Goal: Information Seeking & Learning: Check status

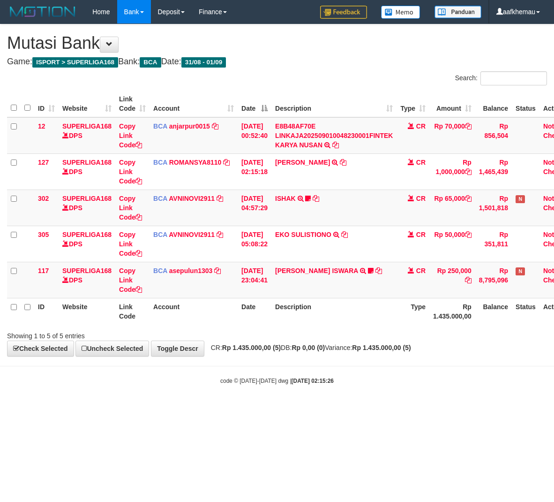
scroll to position [0, 27]
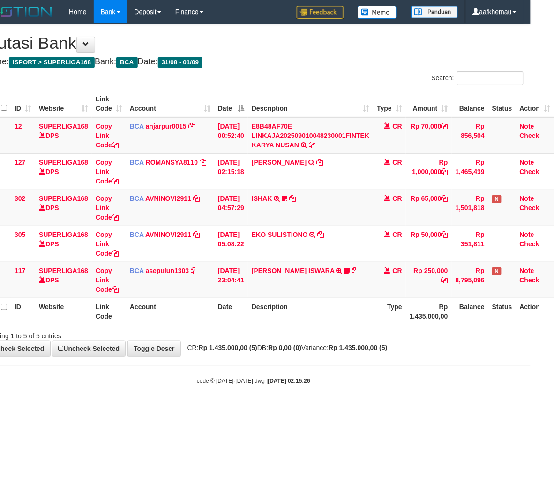
click at [354, 392] on body "Toggle navigation Home Bank Account List Load By Website Group [ISPORT] SUPERLI…" at bounding box center [254, 204] width 554 height 408
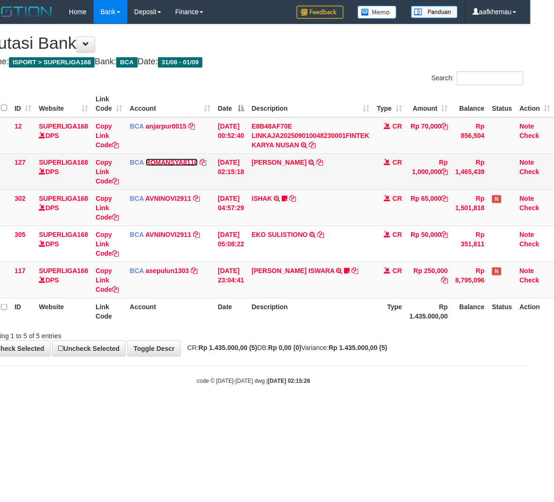
click at [166, 165] on link "ROMANSYA8110" at bounding box center [172, 161] width 52 height 7
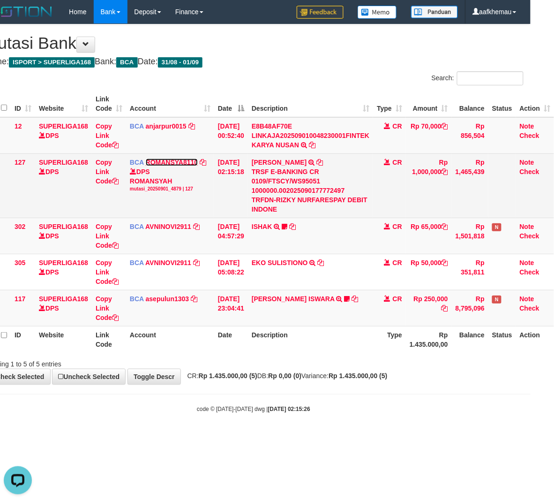
scroll to position [0, 0]
click at [317, 160] on icon at bounding box center [319, 162] width 7 height 7
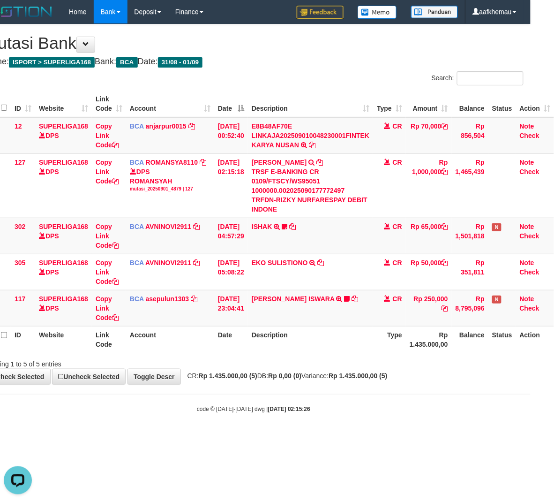
click at [350, 59] on h4 "Game: ISPORT > SUPERLIGA168 Bank: BCA Date: 31/08 - 01/09" at bounding box center [254, 61] width 540 height 9
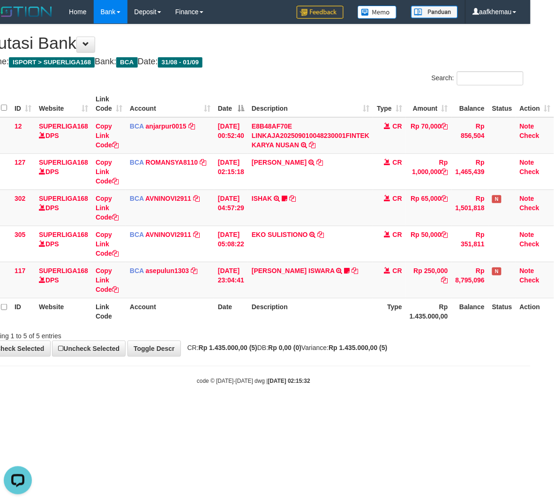
click at [259, 45] on h1 "Mutasi Bank" at bounding box center [254, 43] width 540 height 19
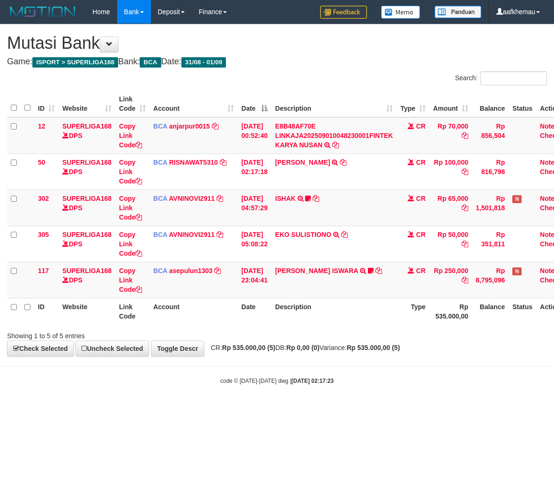
scroll to position [0, 27]
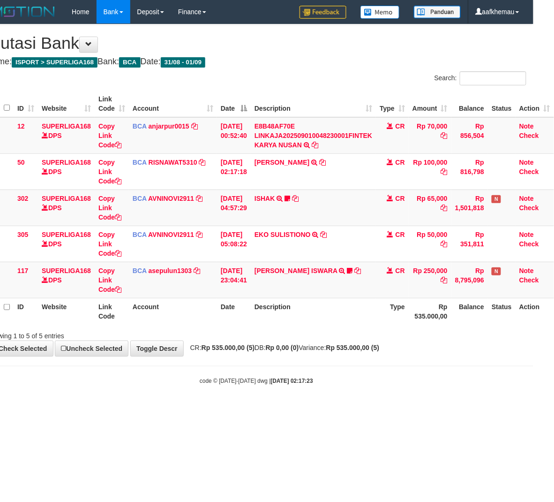
click at [370, 358] on body "Toggle navigation Home Bank Account List Load By Website Group [ISPORT] SUPERLI…" at bounding box center [256, 204] width 554 height 408
click at [390, 390] on body "Toggle navigation Home Bank Account List Load By Website Group [ISPORT] SUPERLI…" at bounding box center [256, 204] width 554 height 408
click at [370, 366] on hr at bounding box center [256, 366] width 554 height 0
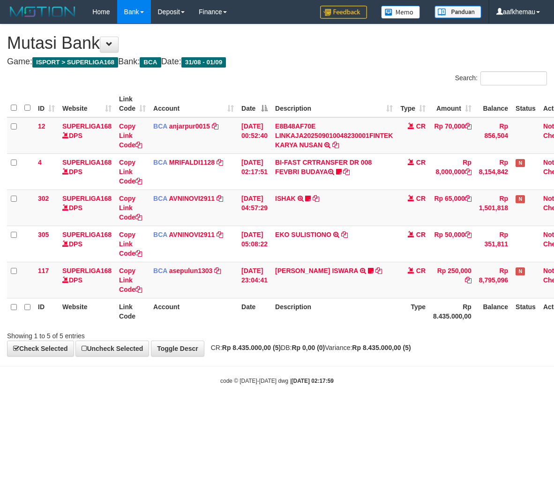
scroll to position [0, 27]
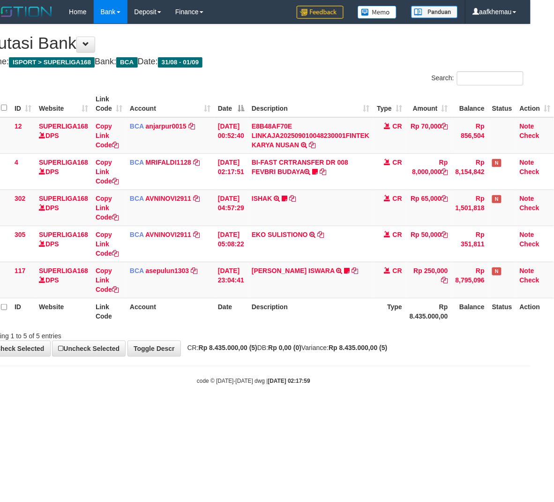
click at [372, 353] on div "**********" at bounding box center [254, 189] width 554 height 331
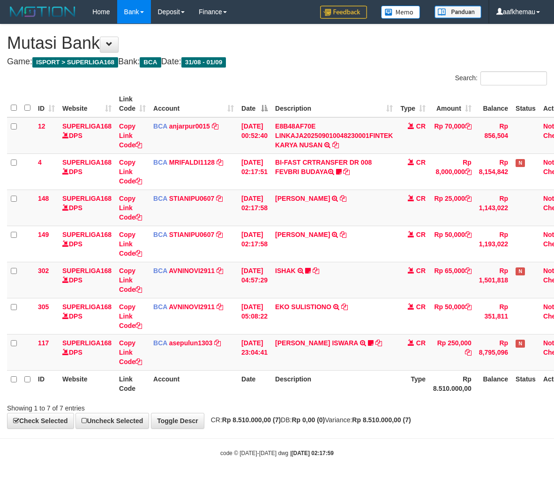
scroll to position [0, 27]
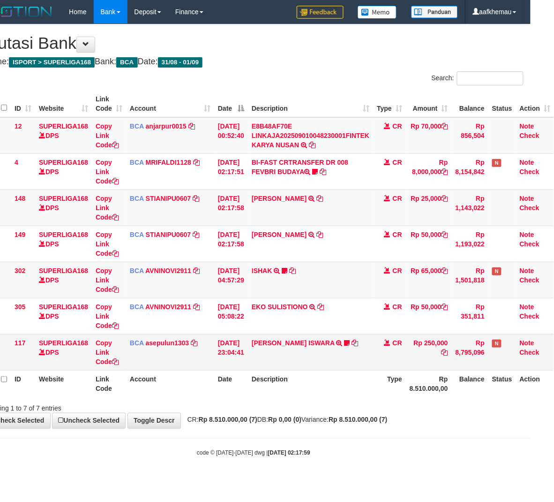
drag, startPoint x: 368, startPoint y: 363, endPoint x: 403, endPoint y: 381, distance: 39.2
click at [368, 364] on td "DIONYSIUS ISWARA TRSF E-BANKING CR 08/31 ZK3V1 DIONYSIUS ISWARA iswaraliga1 WAI…" at bounding box center [310, 352] width 125 height 36
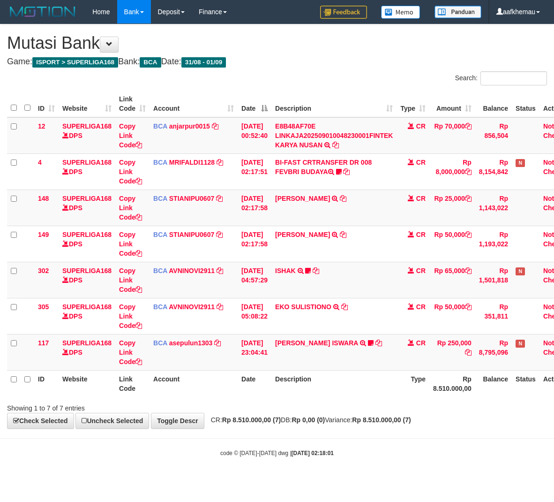
scroll to position [0, 27]
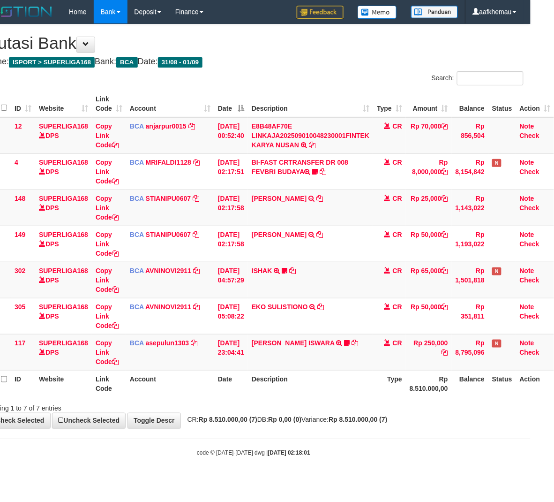
click at [423, 402] on div "Showing 1 to 7 of 7 entries" at bounding box center [254, 405] width 554 height 13
click at [367, 422] on strong "Rp 8.510.000,00 (7)" at bounding box center [358, 419] width 59 height 7
click at [366, 423] on strong "Rp 8.510.000,00 (7)" at bounding box center [358, 419] width 59 height 7
click at [366, 418] on strong "Rp 8.510.000,00 (7)" at bounding box center [358, 419] width 59 height 7
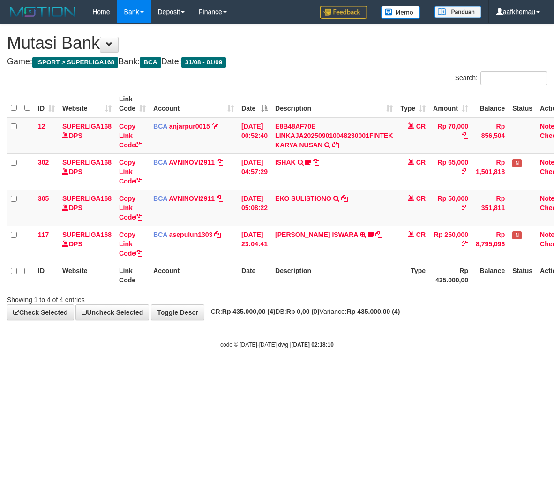
scroll to position [0, 27]
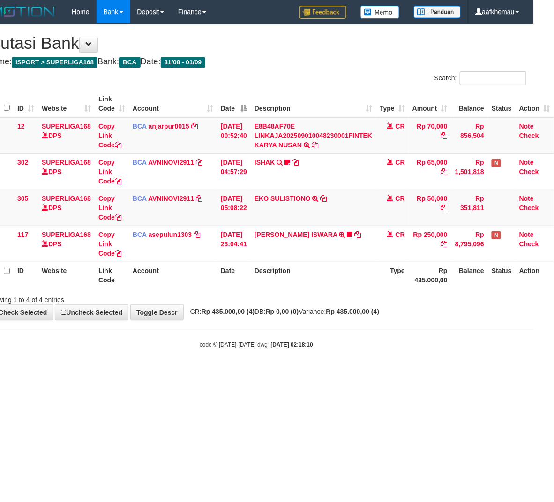
click at [419, 372] on html "Toggle navigation Home Bank Account List Load By Website Group [ISPORT] SUPERLI…" at bounding box center [256, 186] width 554 height 372
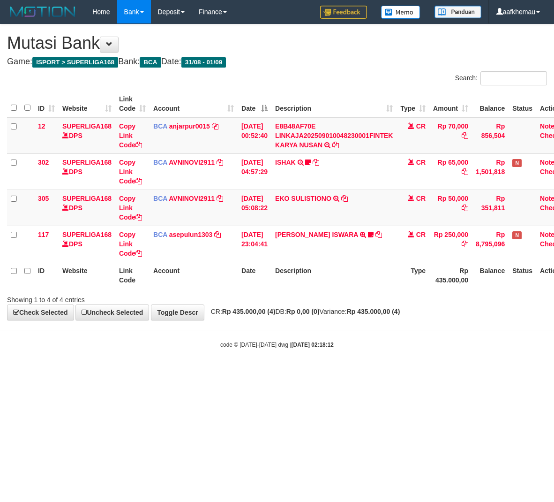
scroll to position [0, 27]
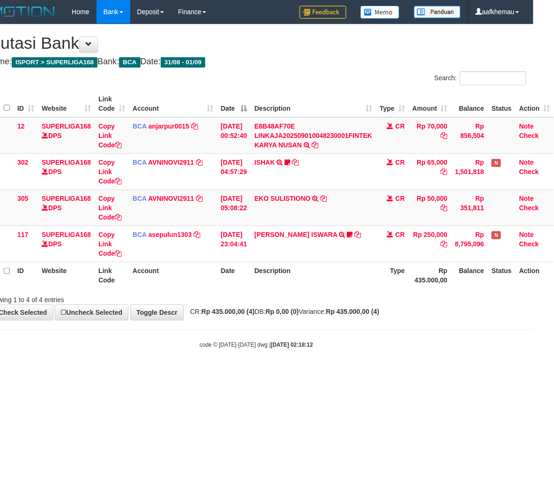
click at [414, 372] on html "Toggle navigation Home Bank Account List Load By Website Group [ISPORT] SUPERLI…" at bounding box center [256, 186] width 554 height 372
click at [325, 70] on div "**********" at bounding box center [256, 171] width 554 height 295
click at [379, 357] on body "Toggle navigation Home Bank Account List Load By Website Group [ISPORT] SUPERLI…" at bounding box center [256, 186] width 554 height 372
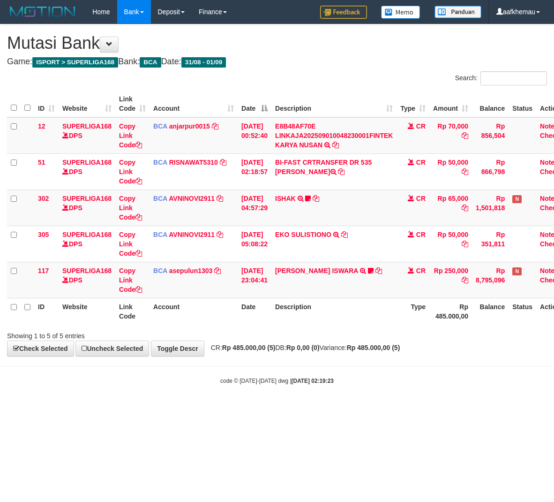
scroll to position [0, 27]
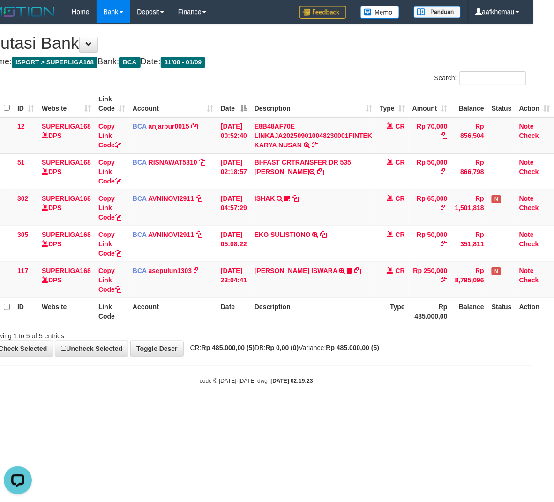
click at [336, 74] on div "Search:" at bounding box center [394, 79] width 263 height 16
click at [343, 341] on div "**********" at bounding box center [256, 189] width 554 height 331
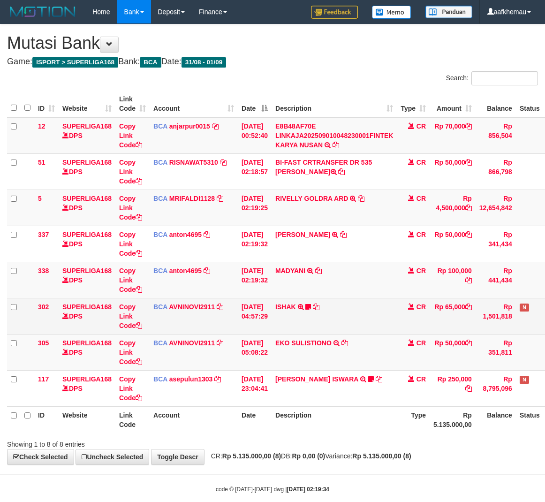
scroll to position [0, 27]
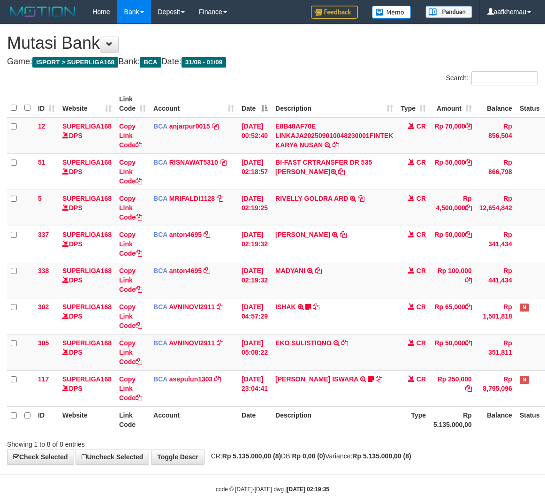
scroll to position [0, 27]
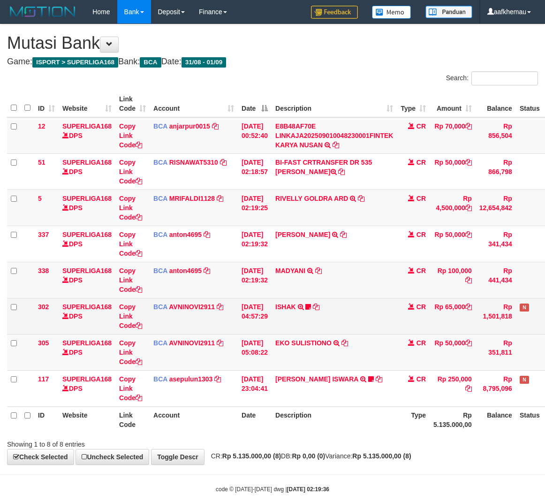
scroll to position [0, 27]
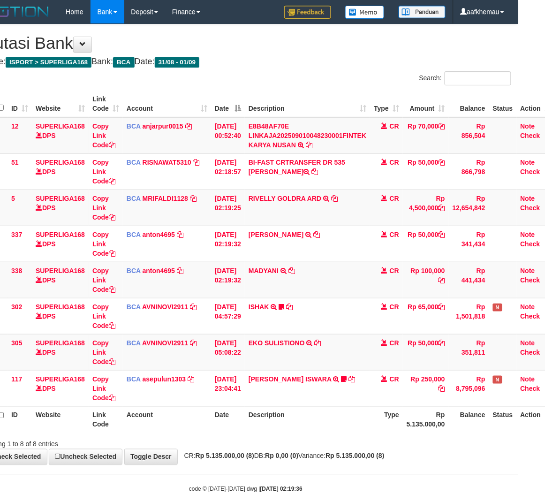
click at [387, 437] on div "Showing 1 to 8 of 8 entries" at bounding box center [245, 441] width 545 height 13
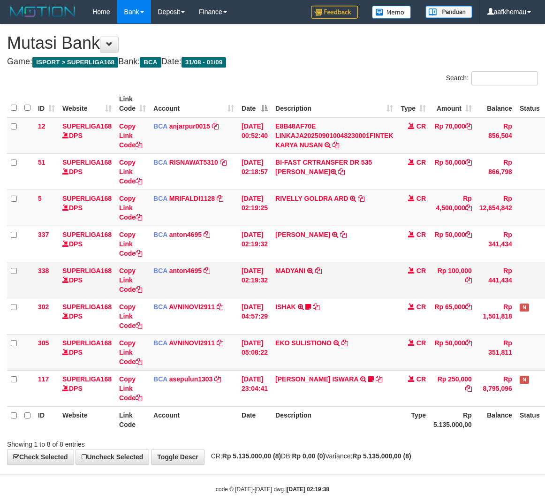
scroll to position [0, 27]
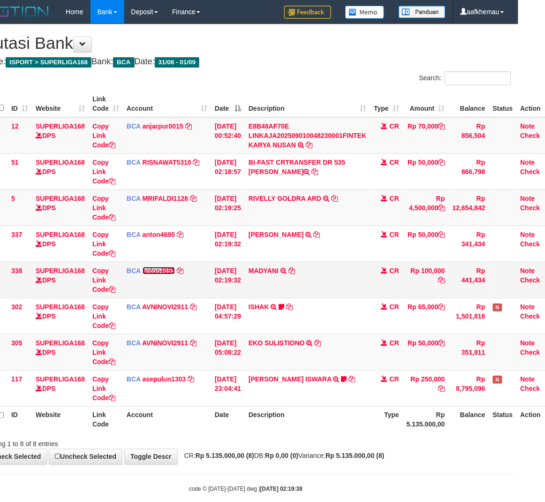
click at [165, 272] on link "anton4695" at bounding box center [158, 270] width 32 height 7
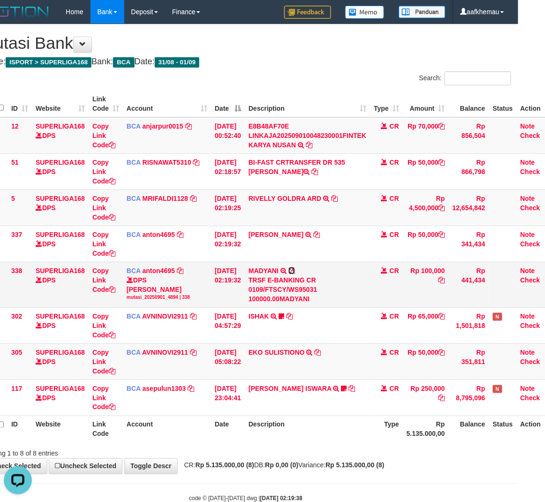
scroll to position [0, 0]
click at [301, 269] on td "MADYANI TRSF E-BANKING CR 0109/FTSCY/WS95031 100000.00MADYANI" at bounding box center [307, 284] width 125 height 45
click at [295, 269] on icon at bounding box center [291, 270] width 7 height 7
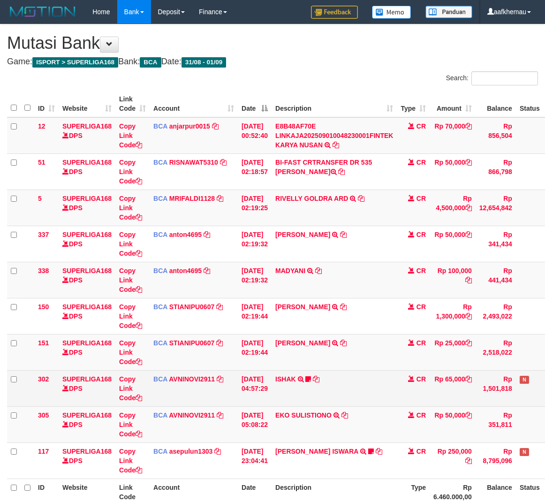
scroll to position [0, 27]
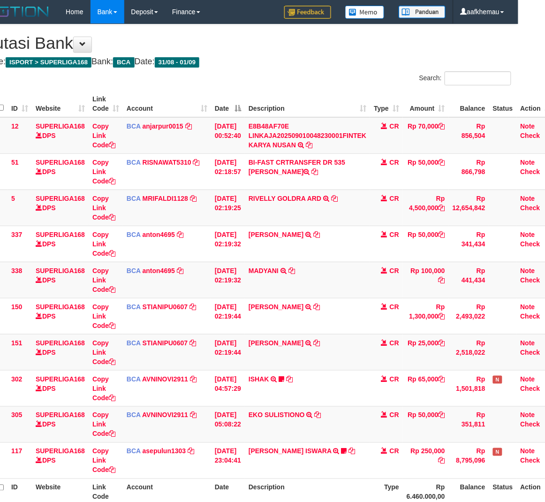
click at [314, 57] on h4 "Game: ISPORT > SUPERLIGA168 Bank: BCA Date: 31/08 - 01/09" at bounding box center [245, 61] width 531 height 9
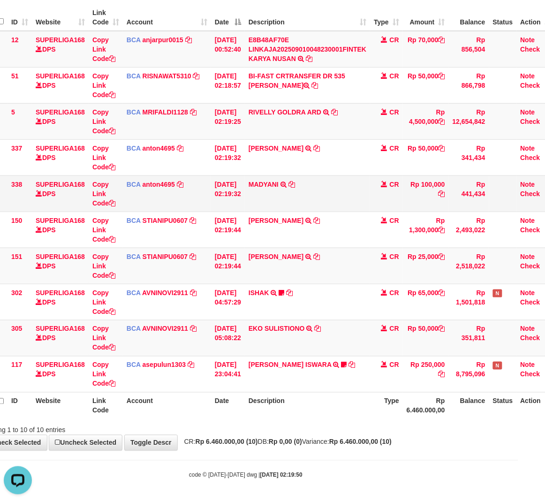
scroll to position [89, 27]
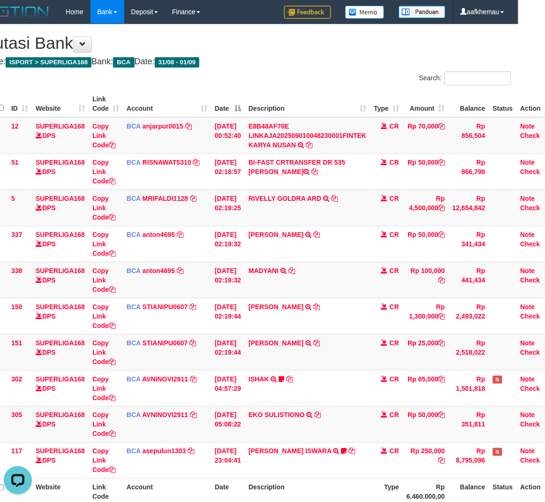
click at [271, 90] on th "Description" at bounding box center [307, 103] width 125 height 27
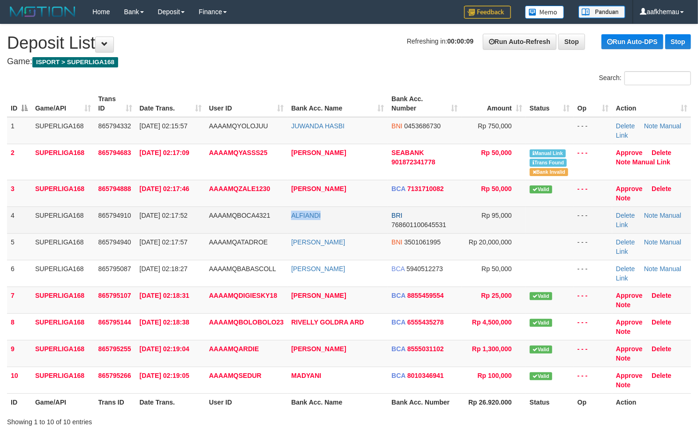
drag, startPoint x: 382, startPoint y: 217, endPoint x: 287, endPoint y: 226, distance: 95.1
click at [287, 226] on tr "4 SUPERLIGA168 865794910 01/09/2025 02:17:52 AAAAMQBOCA4321 ALFIANDI BRI 768601…" at bounding box center [349, 220] width 684 height 27
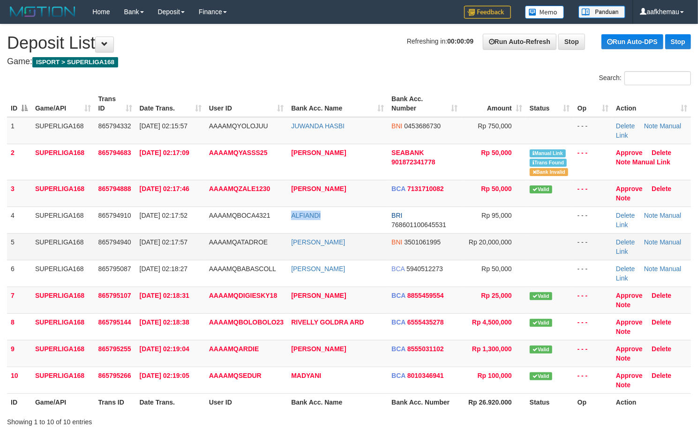
copy link "AHMAT JUWANA SR"
drag, startPoint x: 373, startPoint y: 245, endPoint x: 296, endPoint y: 254, distance: 77.4
click at [296, 254] on td "RAHMAT JUWANA SR" at bounding box center [337, 246] width 100 height 27
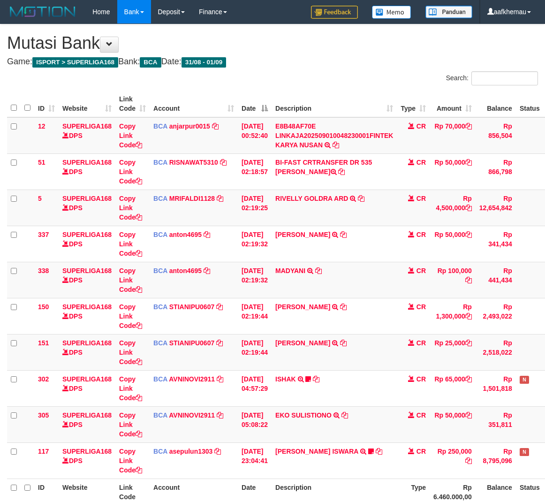
scroll to position [0, 27]
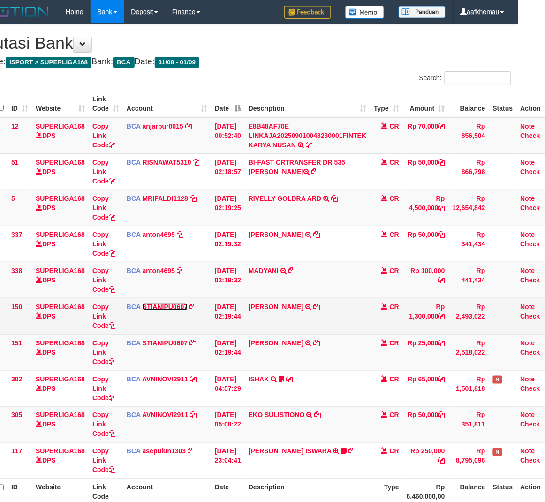
click at [172, 306] on link "STIANIPU0607" at bounding box center [164, 306] width 45 height 7
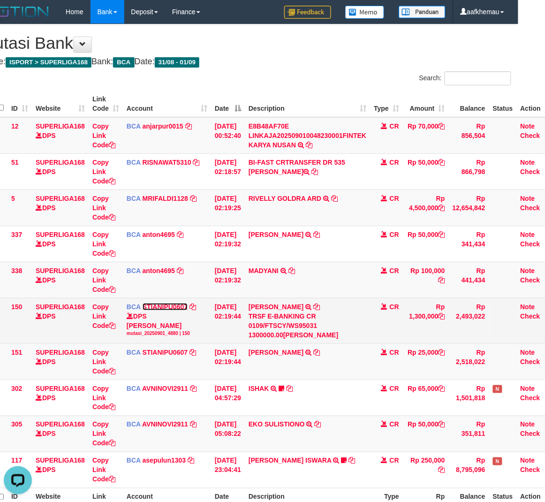
scroll to position [0, 0]
click at [320, 307] on icon at bounding box center [316, 306] width 7 height 7
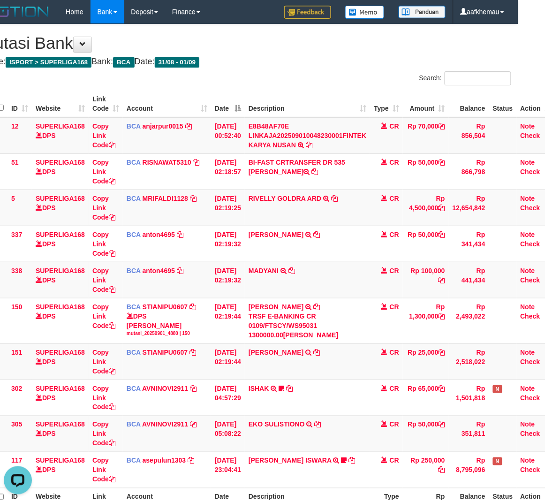
click at [299, 62] on h4 "Game: ISPORT > SUPERLIGA168 Bank: BCA Date: 31/08 - 01/09" at bounding box center [245, 61] width 531 height 9
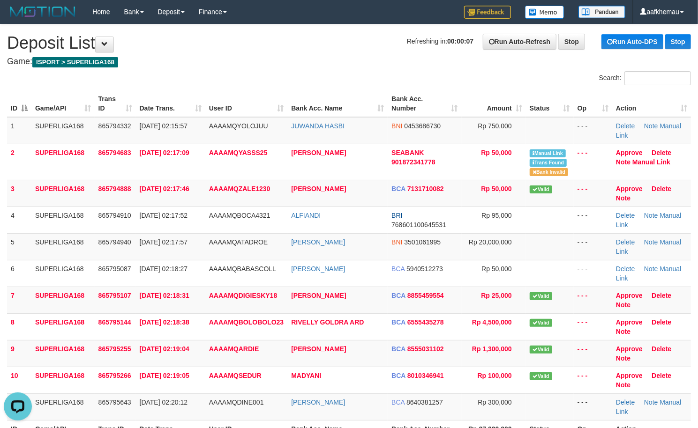
click at [407, 46] on div "Refreshing in: 00:00:07 Run Auto-Refresh Stop Run Auto-DPS Stop" at bounding box center [549, 42] width 284 height 16
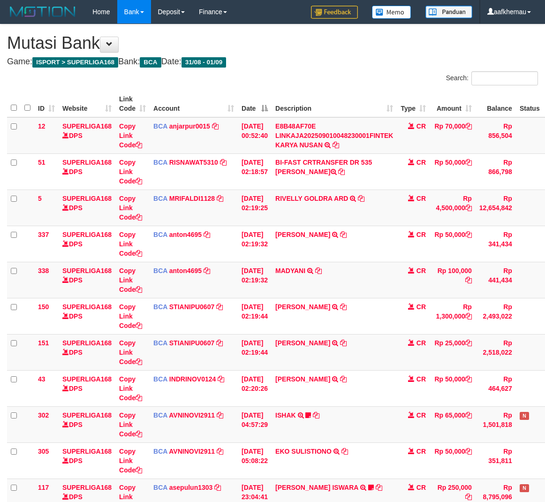
scroll to position [0, 27]
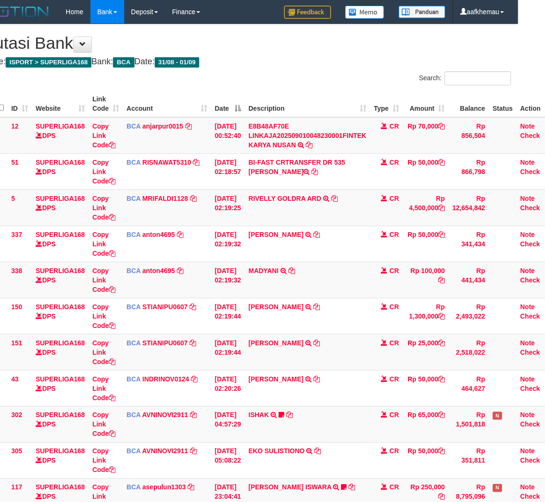
click at [296, 58] on h4 "Game: ISPORT > SUPERLIGA168 Bank: BCA Date: 31/08 - 01/09" at bounding box center [245, 61] width 531 height 9
click at [359, 67] on div "**********" at bounding box center [245, 298] width 545 height 548
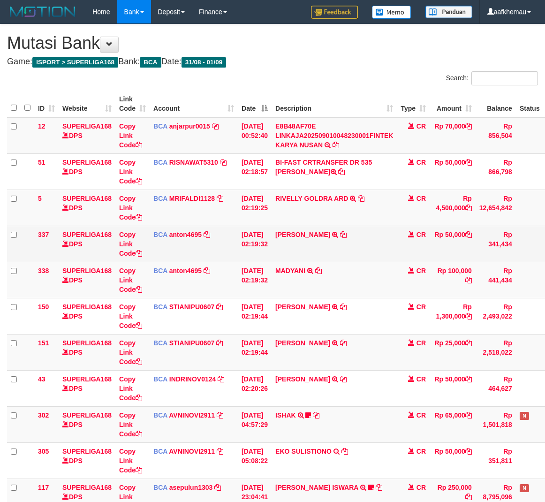
scroll to position [0, 27]
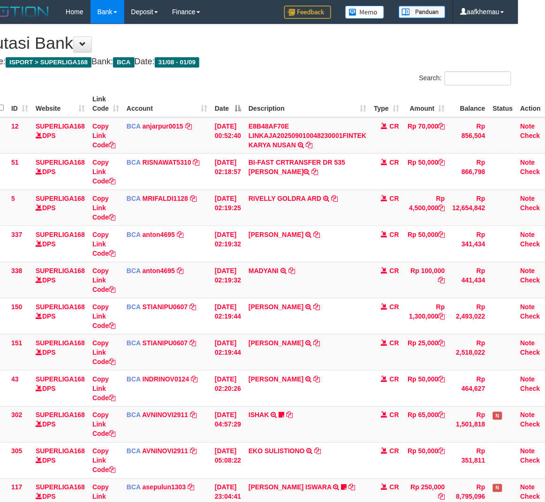
click at [317, 68] on div "**********" at bounding box center [245, 298] width 545 height 548
drag, startPoint x: 327, startPoint y: 75, endPoint x: 351, endPoint y: 111, distance: 42.6
click at [327, 75] on div "Search:" at bounding box center [382, 79] width 258 height 16
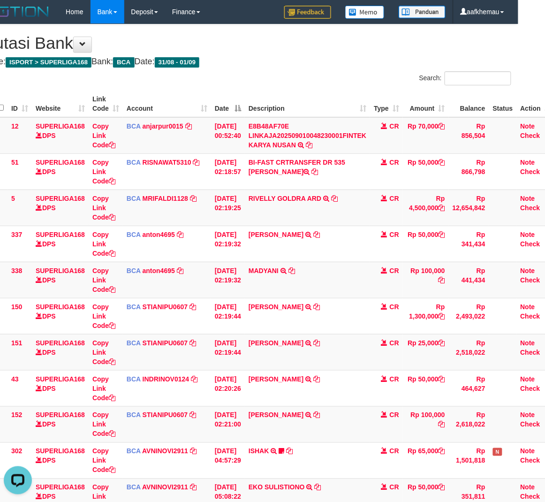
click at [310, 67] on div "**********" at bounding box center [245, 316] width 545 height 584
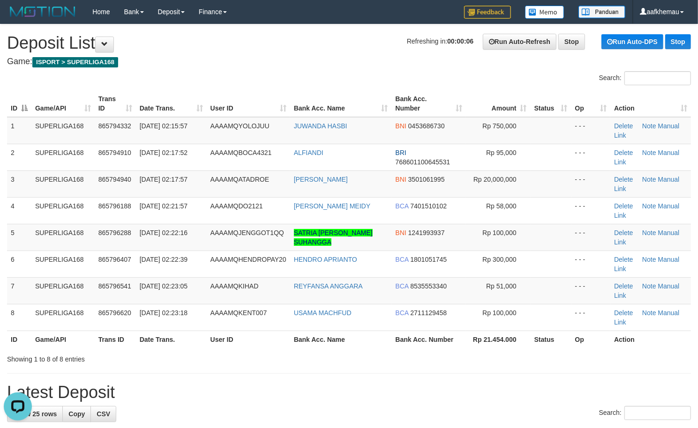
copy tr "JUWANDA HASBI"
drag, startPoint x: 367, startPoint y: 128, endPoint x: 285, endPoint y: 137, distance: 82.5
click at [285, 137] on tr "1 SUPERLIGA168 865794332 01/09/2025 02:15:57 AAAAMQYOLOJUU JUWANDA HASBI BNI 04…" at bounding box center [349, 130] width 684 height 27
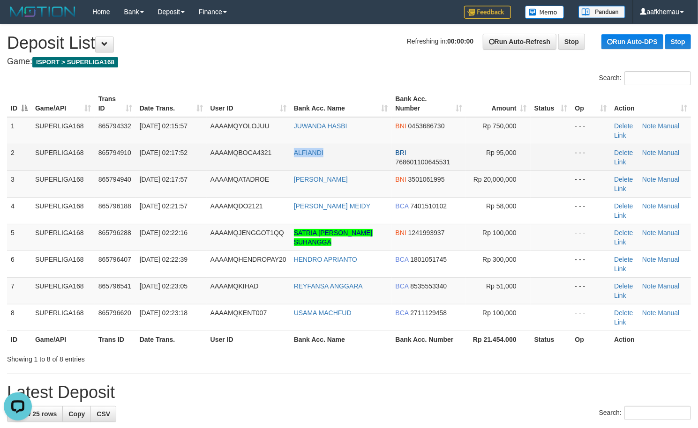
drag, startPoint x: 349, startPoint y: 157, endPoint x: 284, endPoint y: 165, distance: 65.6
click at [284, 165] on tr "2 SUPERLIGA168 865794910 [DATE] 02:17:52 AAAAMQBOCA4321 ALFIANDI BRI 7686011006…" at bounding box center [349, 157] width 684 height 27
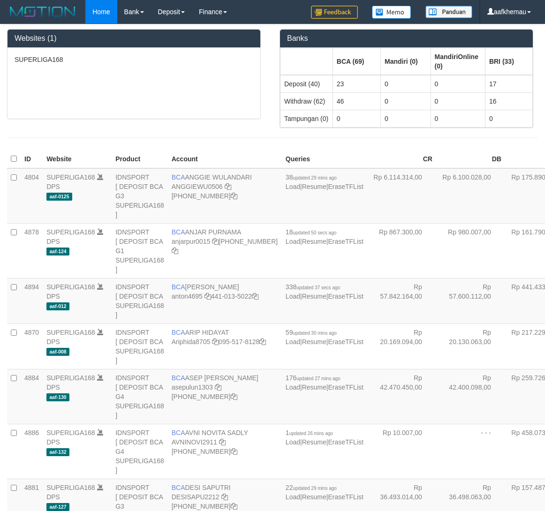
scroll to position [1370, 0]
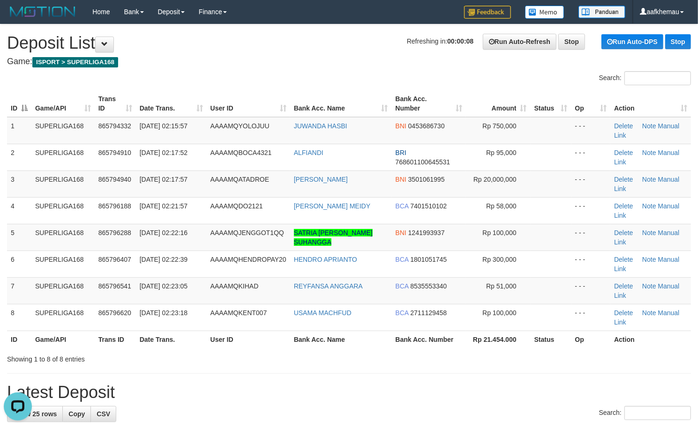
drag, startPoint x: 367, startPoint y: 184, endPoint x: 276, endPoint y: 185, distance: 91.9
click at [276, 185] on tr "3 SUPERLIGA168 865794940 01/09/2025 02:17:57 AAAAMQATADROE RAHMAT JUWANA SR BNI…" at bounding box center [349, 184] width 684 height 27
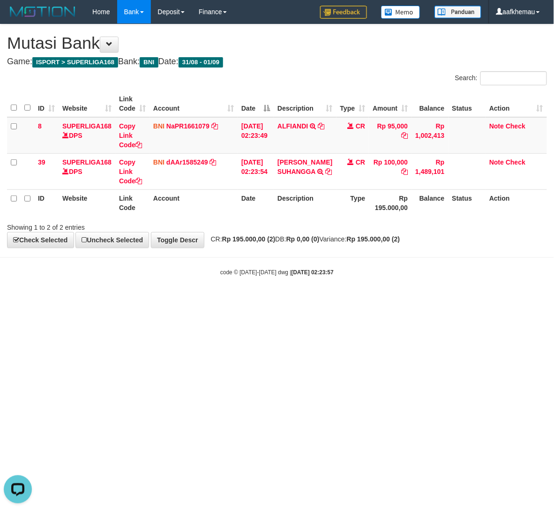
click at [273, 232] on div "Showing 1 to 2 of 2 entries" at bounding box center [277, 225] width 554 height 13
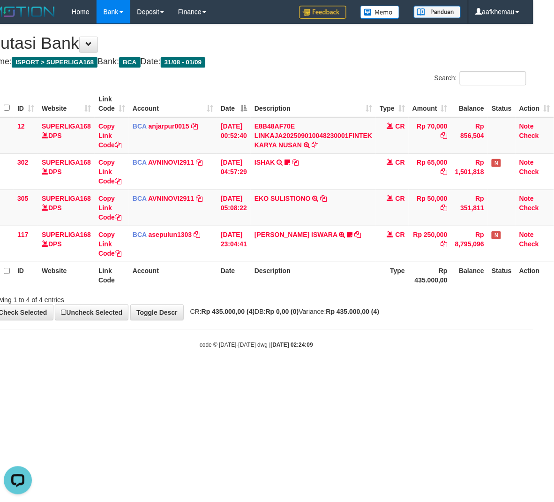
click at [272, 59] on h4 "Game: ISPORT > SUPERLIGA168 Bank: BCA Date: 31/08 - 01/09" at bounding box center [256, 61] width 540 height 9
click at [353, 40] on h1 "Mutasi Bank" at bounding box center [256, 43] width 540 height 19
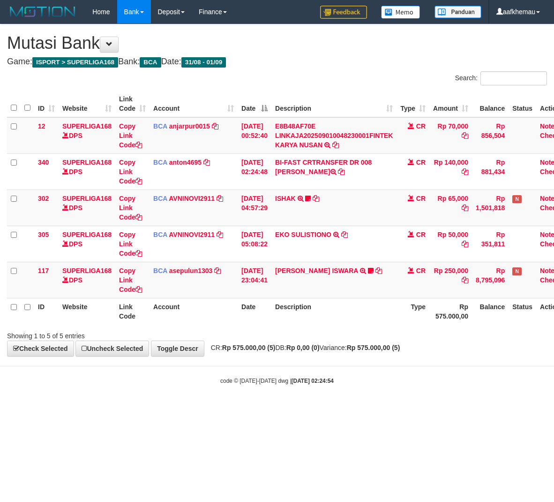
scroll to position [0, 27]
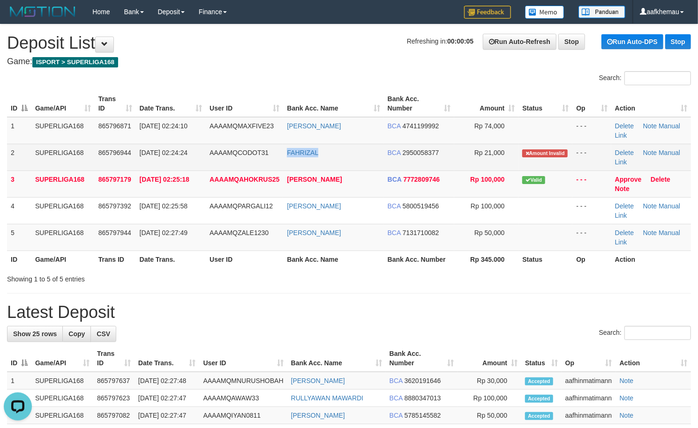
copy link "FAHRIZAL"
drag, startPoint x: 352, startPoint y: 156, endPoint x: 289, endPoint y: 161, distance: 64.0
click at [289, 161] on td "FAHRIZAL" at bounding box center [333, 157] width 100 height 27
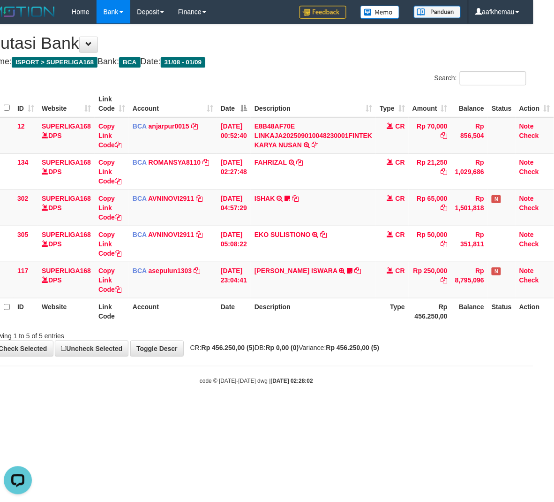
click at [362, 55] on div "**********" at bounding box center [256, 189] width 554 height 331
click at [349, 72] on div "Search:" at bounding box center [394, 79] width 263 height 16
click at [352, 70] on div "**********" at bounding box center [256, 189] width 554 height 331
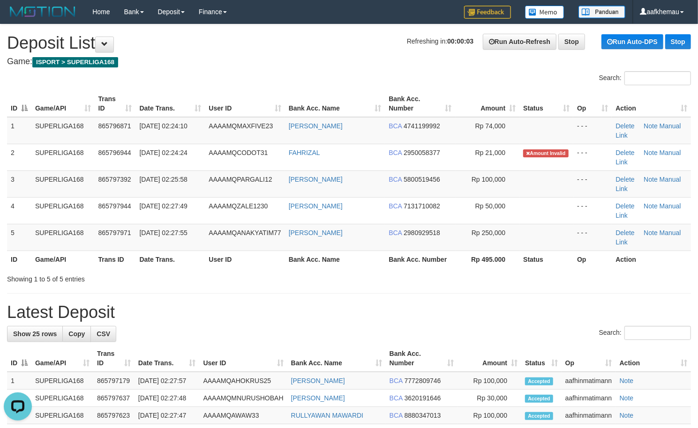
click at [327, 60] on h4 "Game: ISPORT > SUPERLIGA168" at bounding box center [349, 61] width 684 height 9
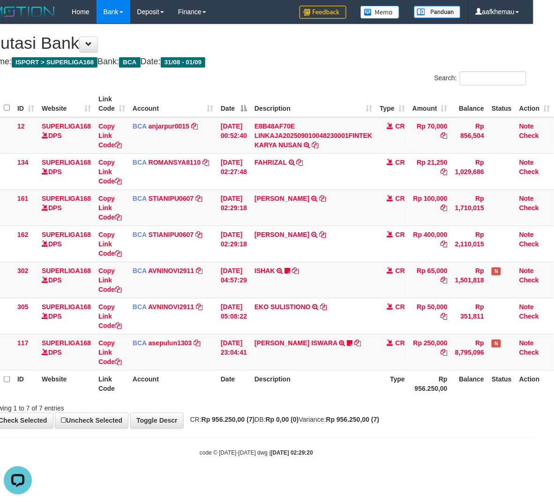
click at [426, 432] on body "Toggle navigation Home Bank Account List Load By Website Group [ISPORT] SUPERLI…" at bounding box center [256, 240] width 554 height 480
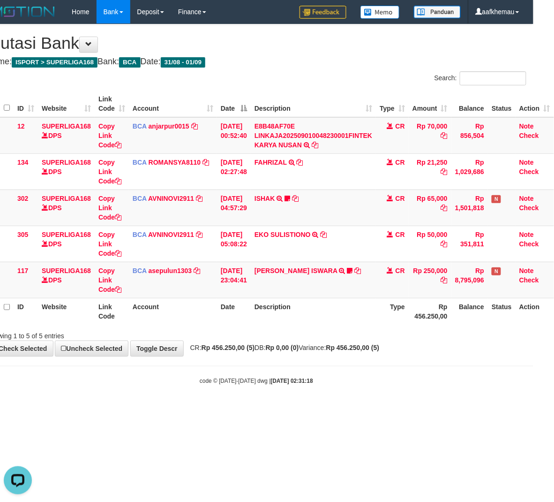
click at [390, 54] on div "**********" at bounding box center [256, 189] width 554 height 331
click at [380, 345] on strong "Rp 456.250,00 (5)" at bounding box center [352, 347] width 53 height 7
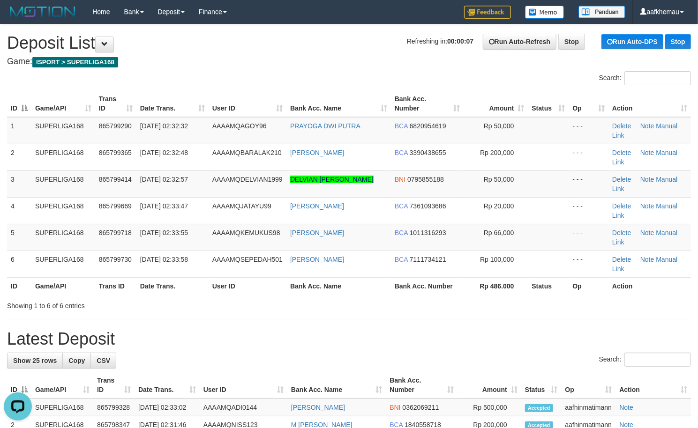
click at [231, 47] on h1 "Refreshing in: 00:00:07 Run Auto-Refresh Stop Run Auto-DPS Stop Deposit List" at bounding box center [349, 43] width 684 height 19
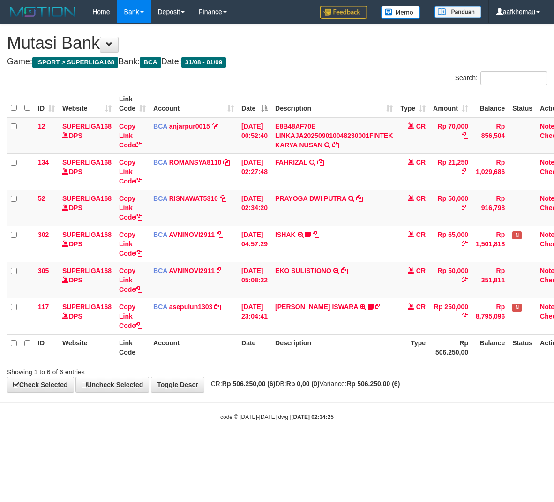
scroll to position [0, 27]
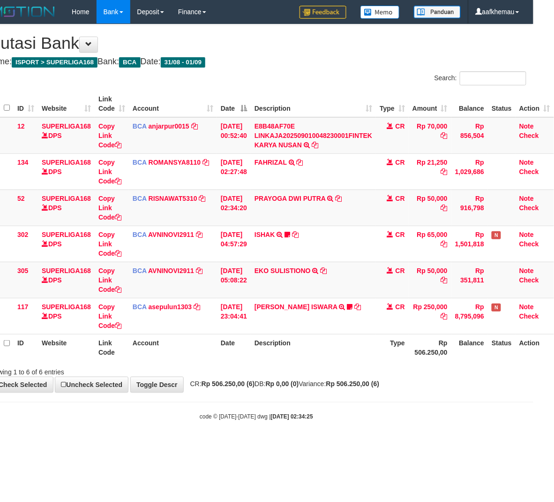
click at [402, 380] on div "**********" at bounding box center [256, 207] width 554 height 367
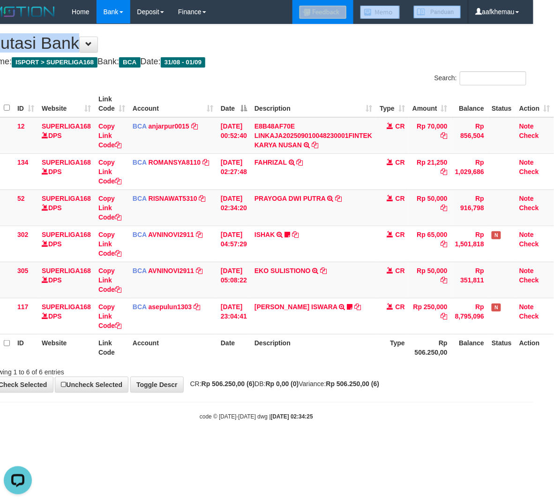
click at [303, 20] on body "Toggle navigation Home Bank Account List Load By Website Group [ISPORT] SUPERLI…" at bounding box center [256, 222] width 554 height 444
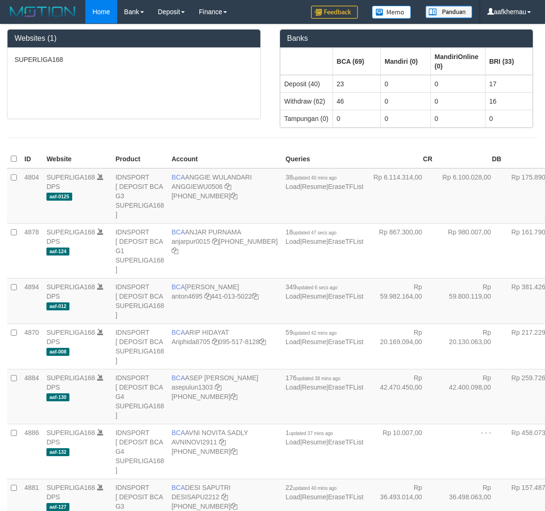
scroll to position [1022, 0]
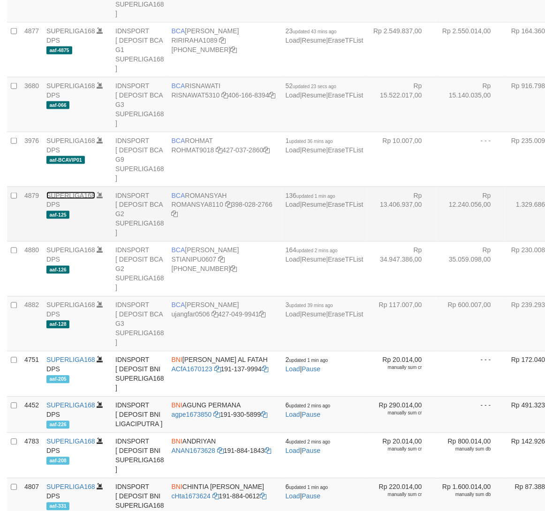
click at [85, 199] on link "SUPERLIGA168" at bounding box center [70, 195] width 49 height 7
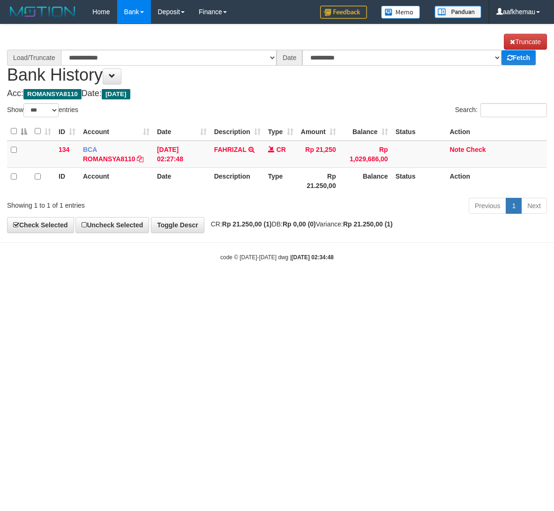
select select "***"
click at [115, 73] on span at bounding box center [112, 76] width 7 height 7
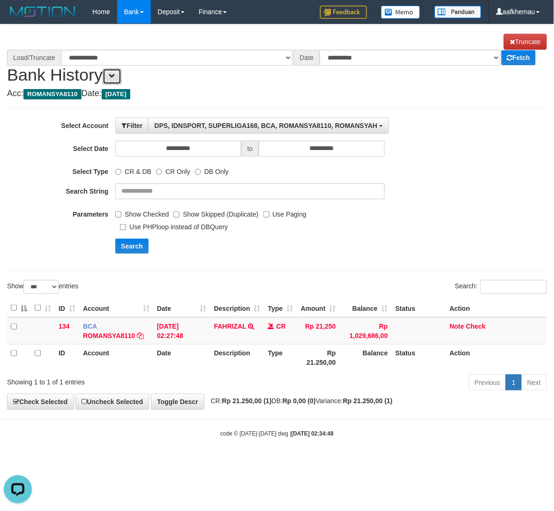
select select "****"
click at [267, 219] on label "Use Paging" at bounding box center [284, 212] width 43 height 13
click at [133, 252] on button "Search" at bounding box center [131, 246] width 33 height 15
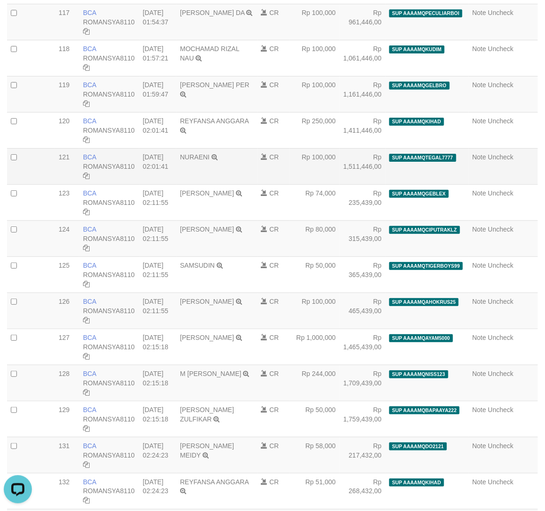
select select "****"
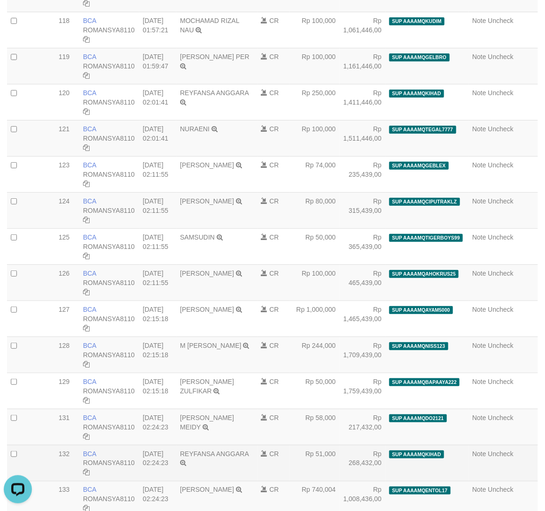
scroll to position [2394, 0]
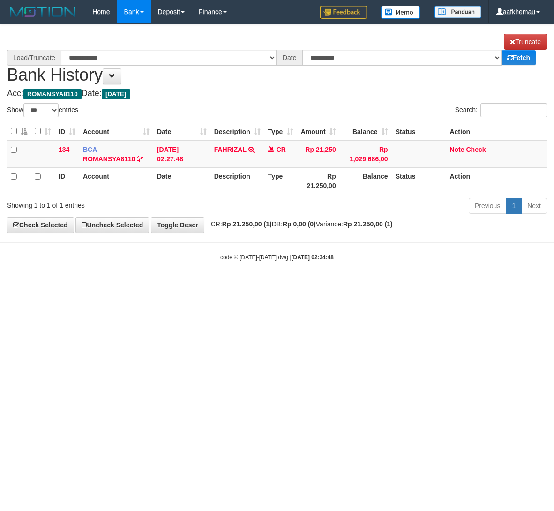
select select "***"
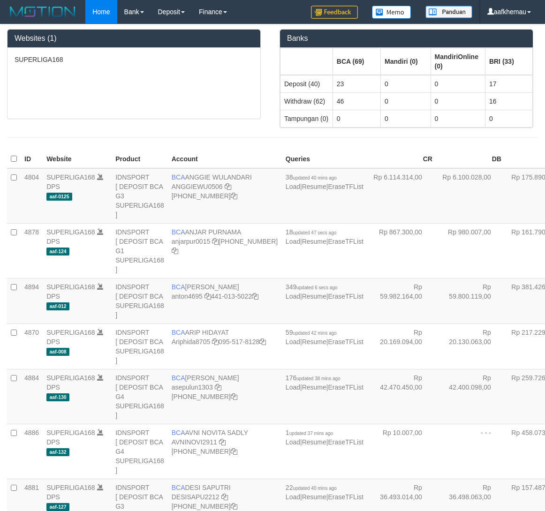
scroll to position [1367, 0]
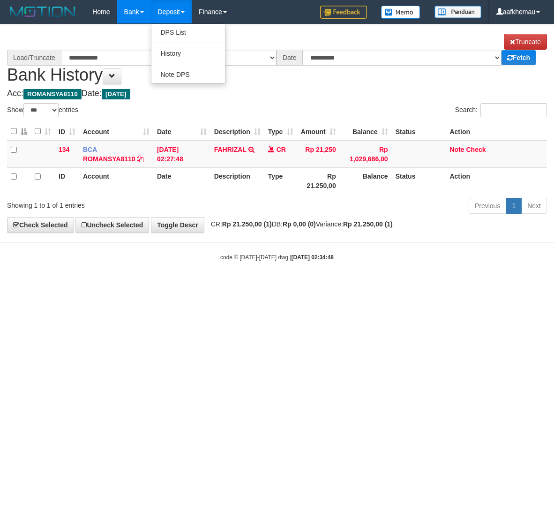
select select "***"
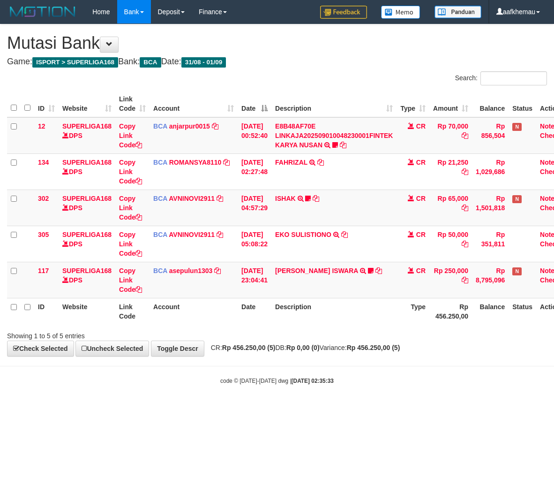
scroll to position [0, 27]
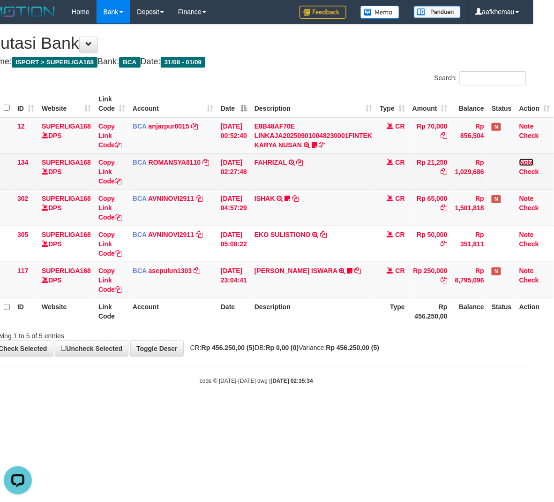
click at [533, 161] on link "Note" at bounding box center [526, 161] width 15 height 7
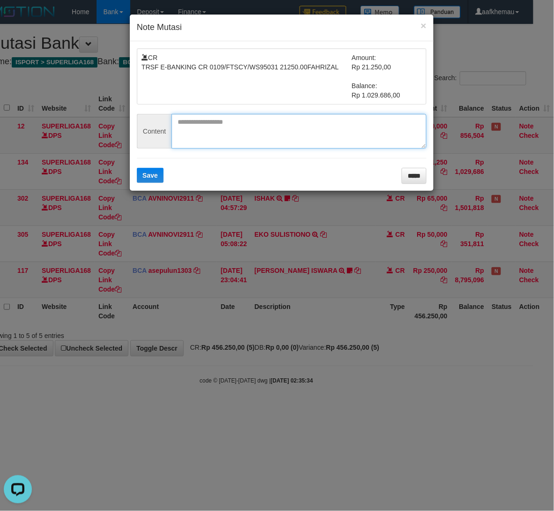
click at [213, 117] on textarea at bounding box center [299, 131] width 255 height 35
type textarea "*"
type textarea "**********"
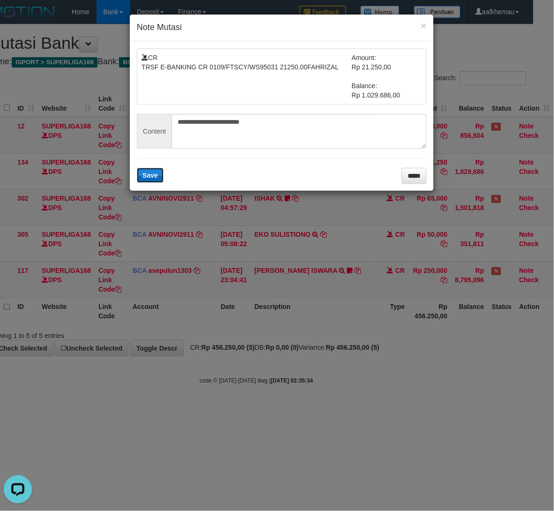
click at [146, 171] on button "Save" at bounding box center [150, 175] width 27 height 15
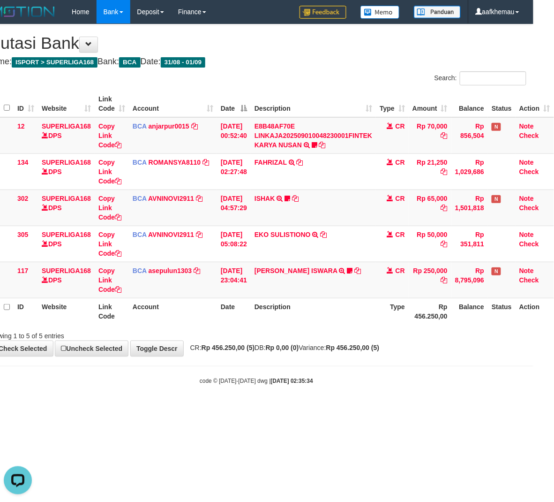
click at [263, 68] on div "**********" at bounding box center [256, 189] width 554 height 331
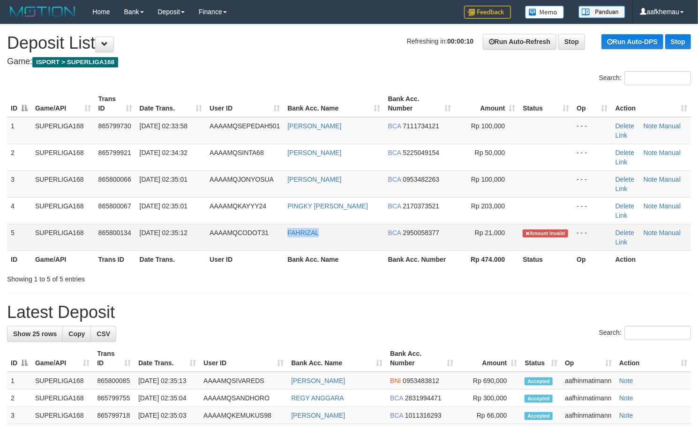
click at [285, 242] on td "FAHRIZAL" at bounding box center [334, 237] width 100 height 27
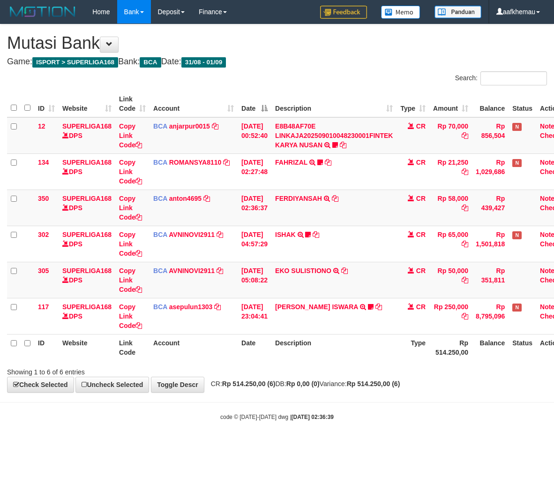
scroll to position [0, 27]
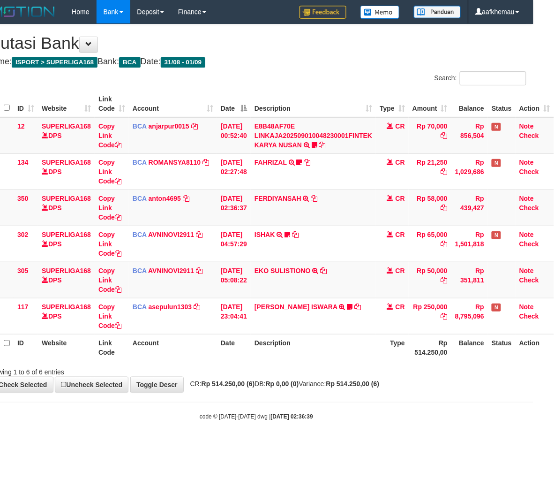
click at [366, 404] on body "Toggle navigation Home Bank Account List Load By Website Group [ISPORT] SUPERLI…" at bounding box center [256, 222] width 554 height 444
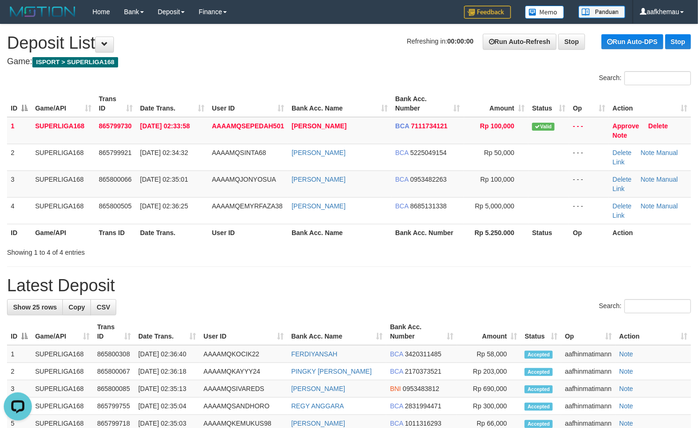
click at [311, 55] on div "**********" at bounding box center [349, 428] width 698 height 808
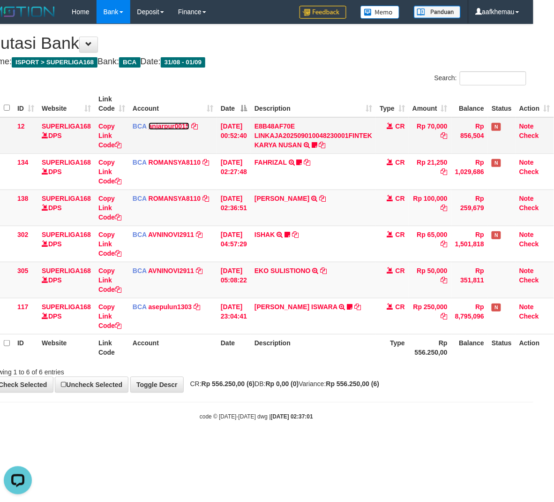
click at [166, 124] on link "anjarpur0015" at bounding box center [169, 125] width 41 height 7
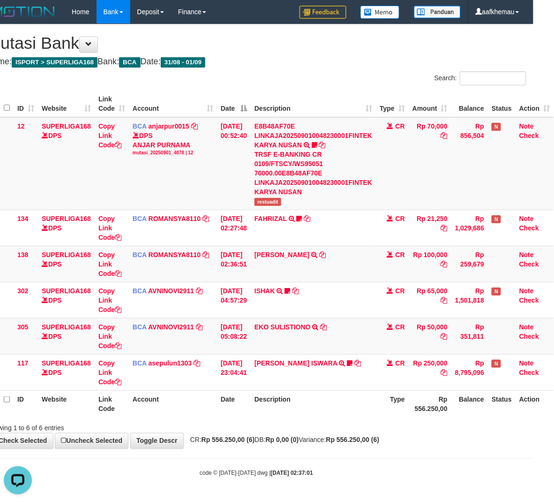
click at [351, 55] on div "**********" at bounding box center [256, 236] width 554 height 424
click at [370, 404] on th "Description" at bounding box center [313, 403] width 125 height 27
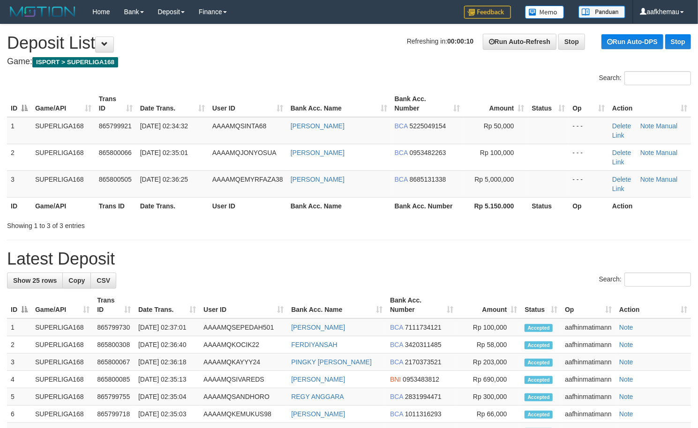
click at [354, 51] on h1 "Refreshing in: 00:00:10 Run Auto-Refresh Stop Run Auto-DPS Stop Deposit List" at bounding box center [349, 43] width 684 height 19
click at [332, 27] on div "**********" at bounding box center [349, 414] width 698 height 781
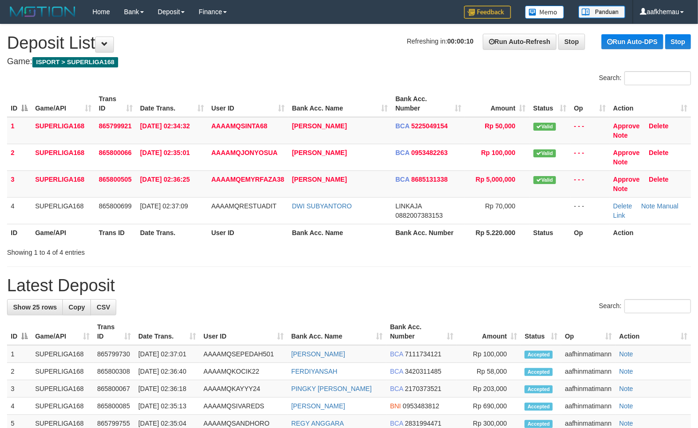
click at [341, 49] on h1 "Refreshing in: 00:00:10 Run Auto-Refresh Stop Run Auto-DPS Stop Deposit List" at bounding box center [349, 43] width 684 height 19
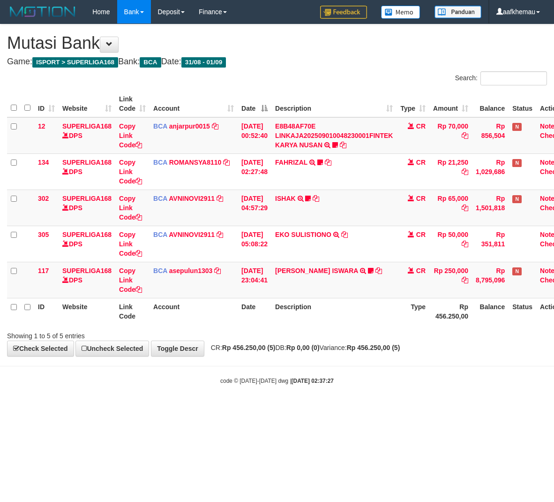
scroll to position [0, 27]
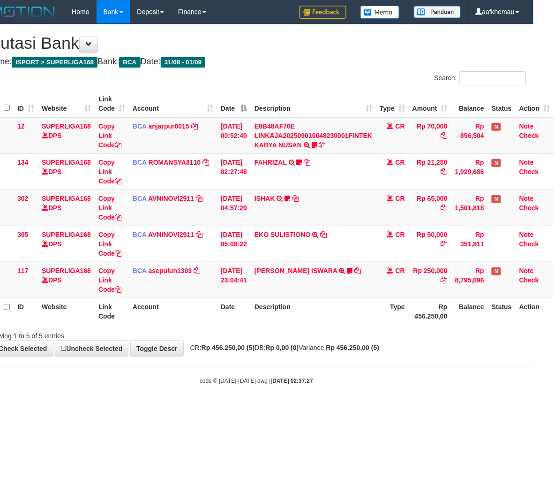
click at [394, 408] on html "Toggle navigation Home Bank Account List Load By Website Group [ISPORT] SUPERLI…" at bounding box center [256, 204] width 554 height 408
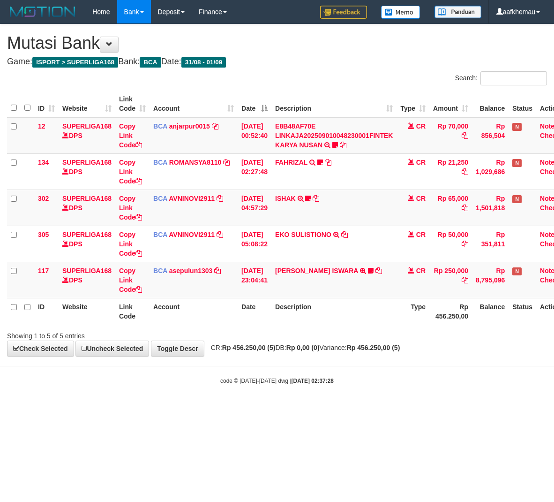
scroll to position [0, 27]
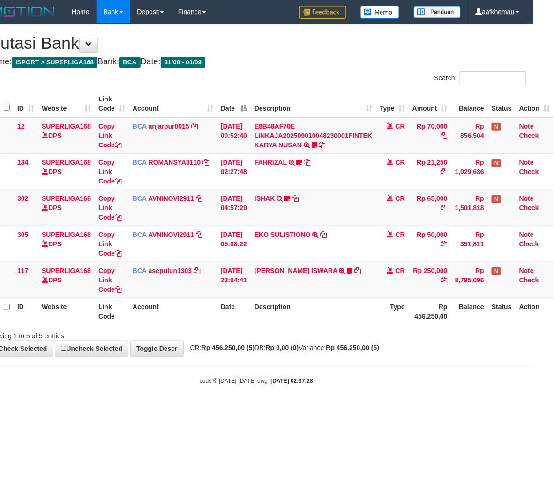
click at [299, 55] on div "**********" at bounding box center [256, 189] width 554 height 331
